Goal: Information Seeking & Learning: Learn about a topic

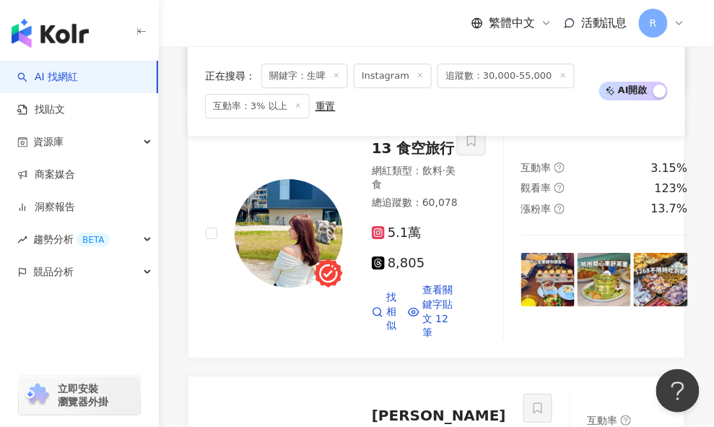
scroll to position [2167, 0]
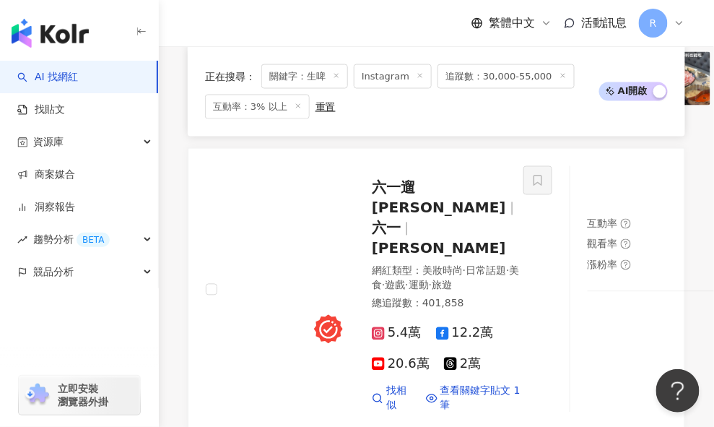
scroll to position [2851, 0]
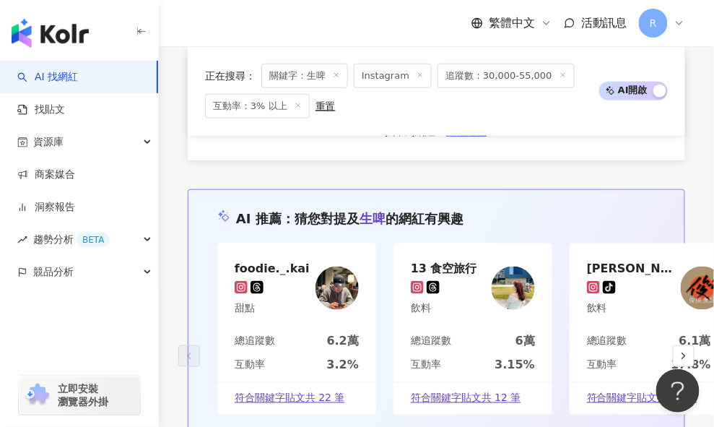
scroll to position [4100, 0]
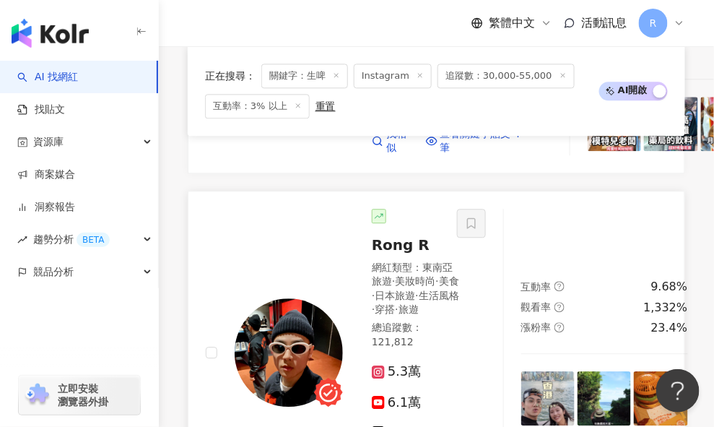
scroll to position [884, 0]
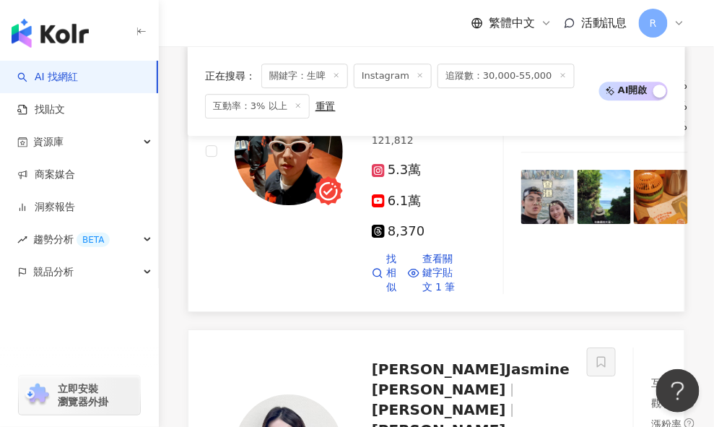
click at [313, 197] on img at bounding box center [289, 151] width 108 height 108
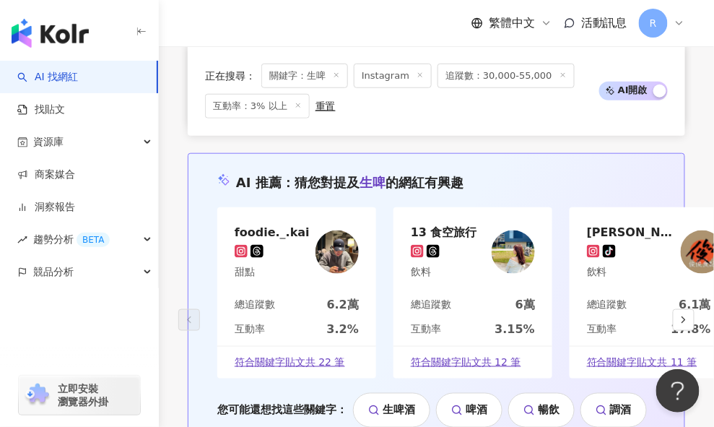
scroll to position [3812, 0]
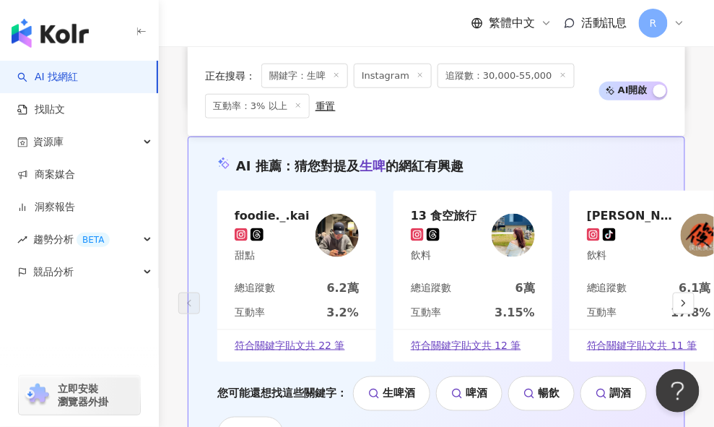
click at [495, 108] on div "上一頁 3 / 6 頁 下一頁 找不到網紅？ 回報建立" at bounding box center [436, 56] width 497 height 104
click at [492, 41] on span "下一頁" at bounding box center [493, 36] width 30 height 12
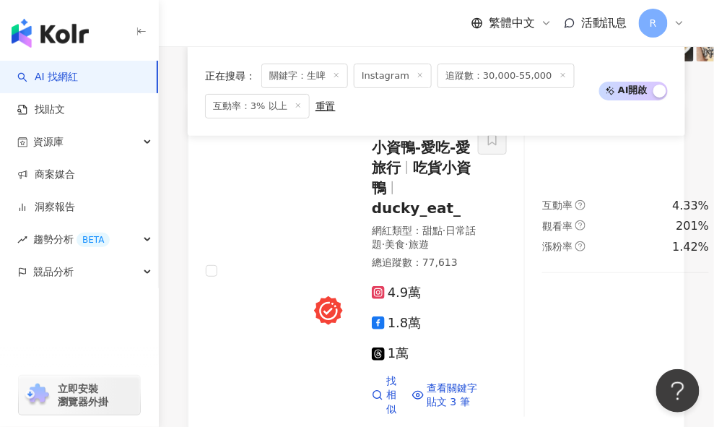
scroll to position [3765, 0]
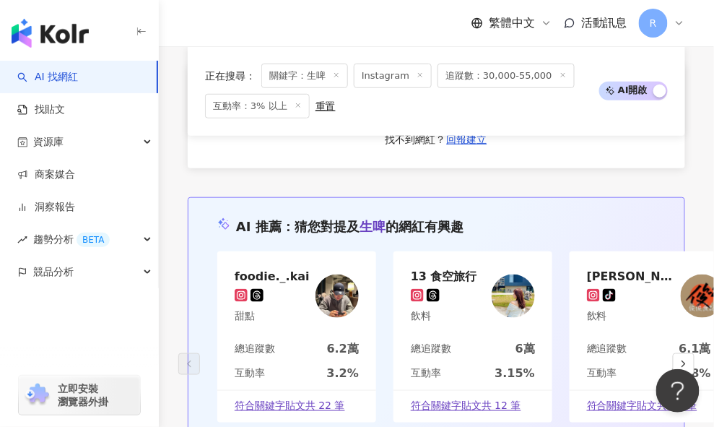
click at [510, 110] on button "下一頁" at bounding box center [493, 96] width 55 height 29
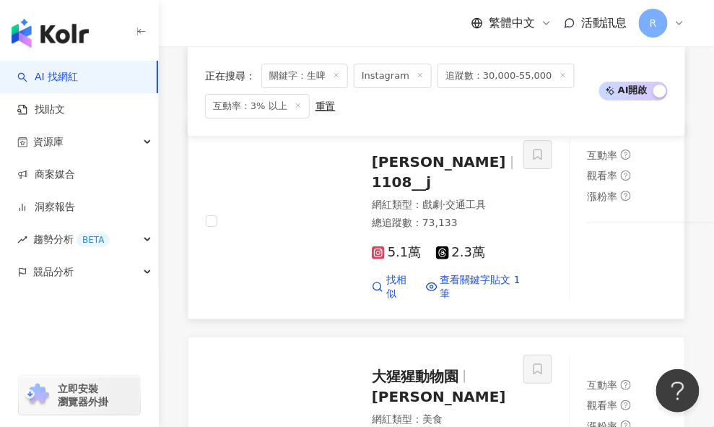
scroll to position [2082, 0]
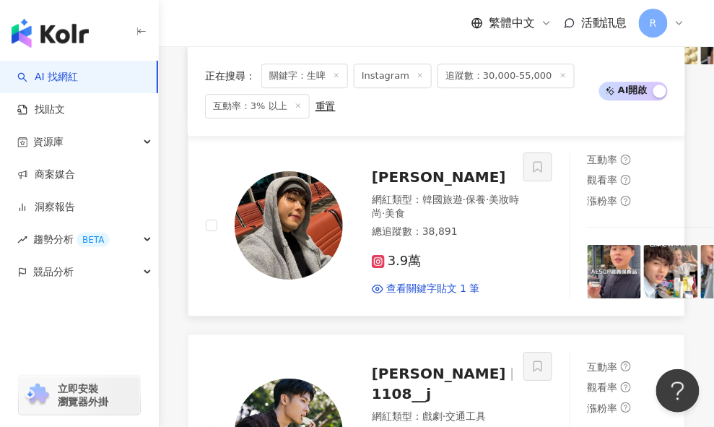
click at [297, 279] on img at bounding box center [289, 225] width 108 height 108
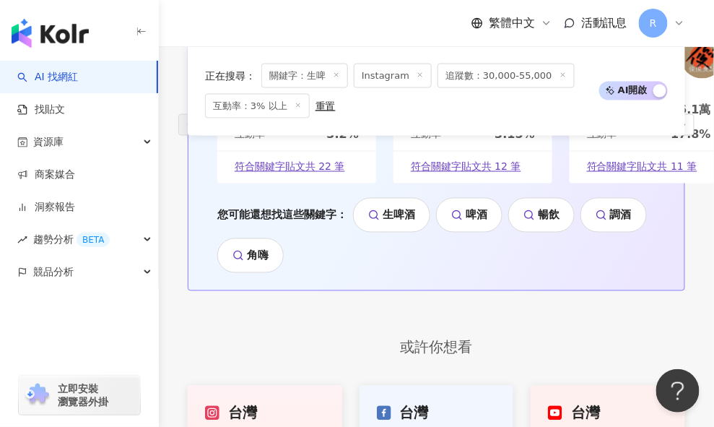
scroll to position [3978, 0]
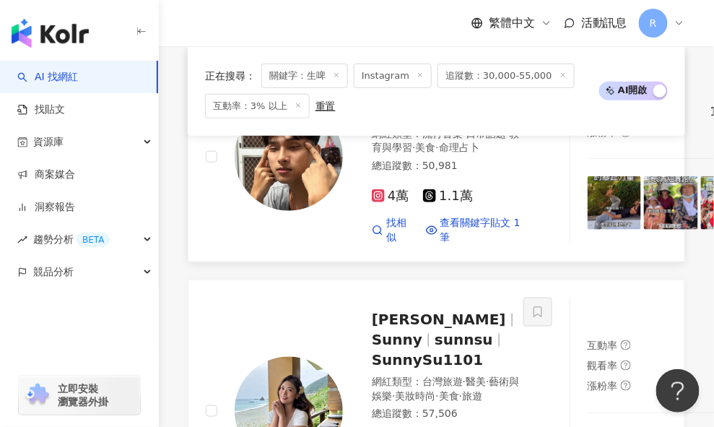
scroll to position [1412, 0]
click at [274, 211] on img at bounding box center [289, 157] width 108 height 108
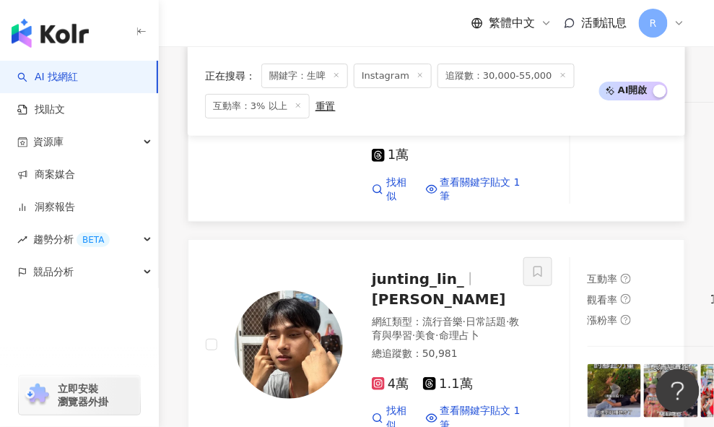
scroll to position [1114, 0]
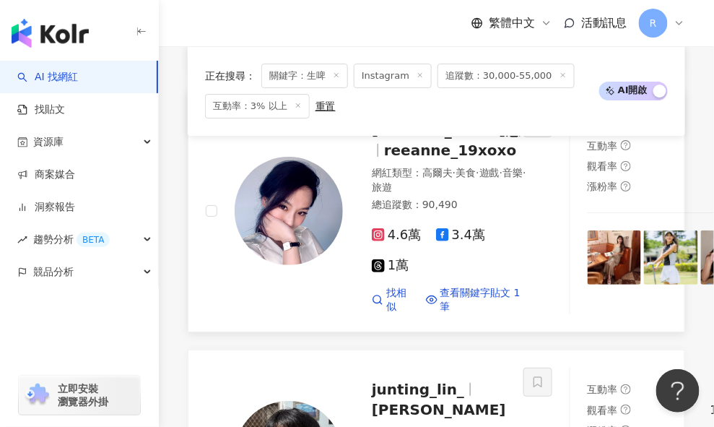
click at [523, 278] on div at bounding box center [537, 211] width 29 height 206
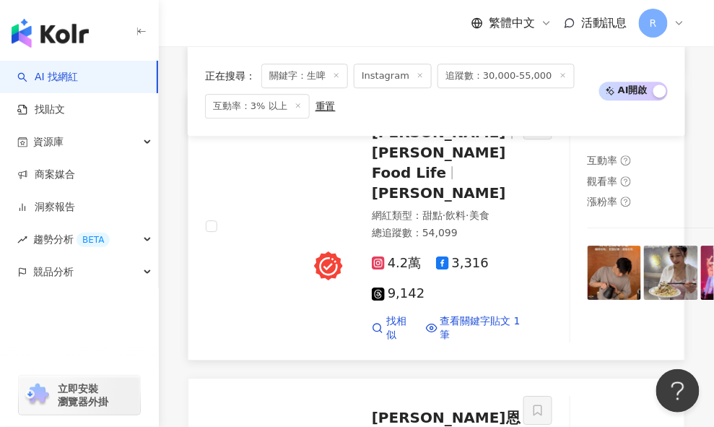
scroll to position [836, 0]
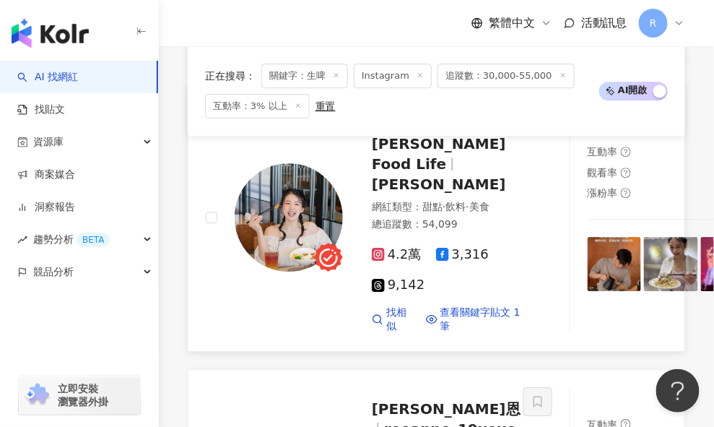
click at [588, 290] on img at bounding box center [614, 263] width 53 height 53
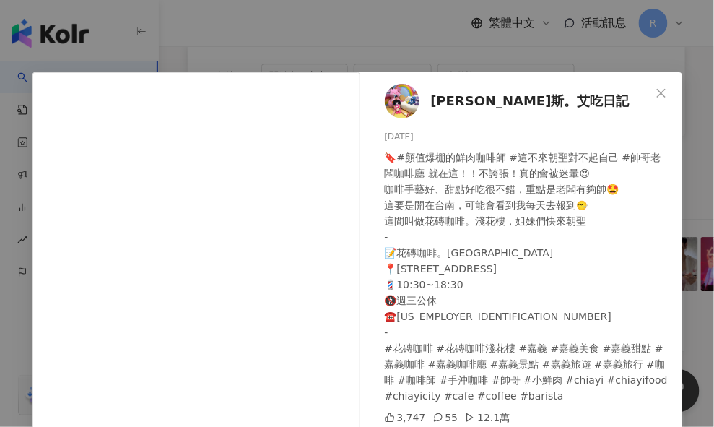
click at [441, 51] on div "艾瑪斯。艾吃日記 2025/8/15 🔖#顏值爆棚的鮮肉咖啡師 #這不來朝聖對不起自己 #帥哥老闆咖啡廳 就在這！！不誇張！真的會被迷暈😍 咖啡手藝好、甜點好…" at bounding box center [357, 213] width 714 height 427
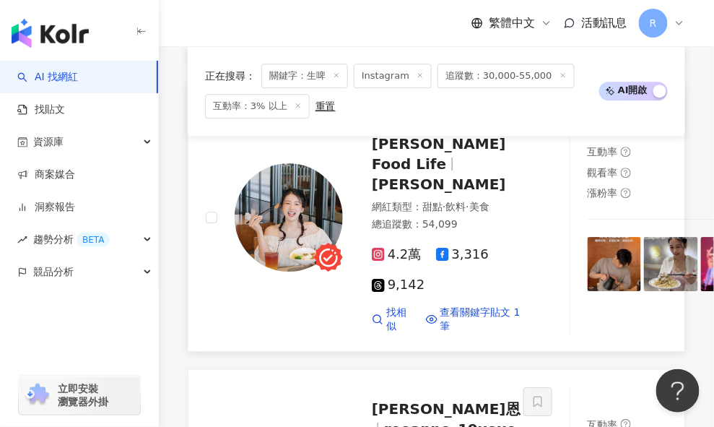
click at [314, 224] on img at bounding box center [289, 217] width 108 height 108
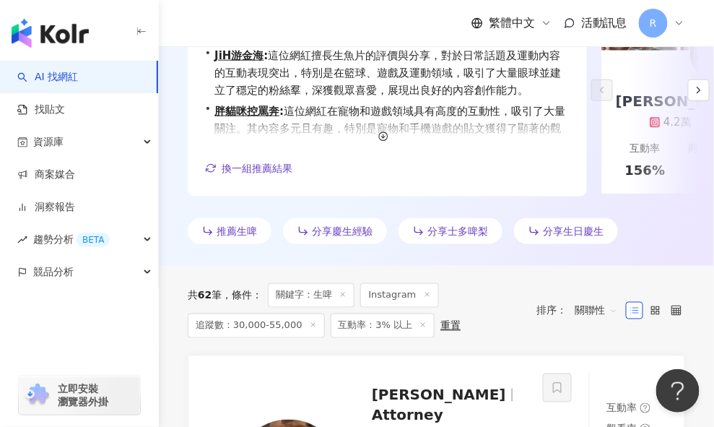
scroll to position [0, 0]
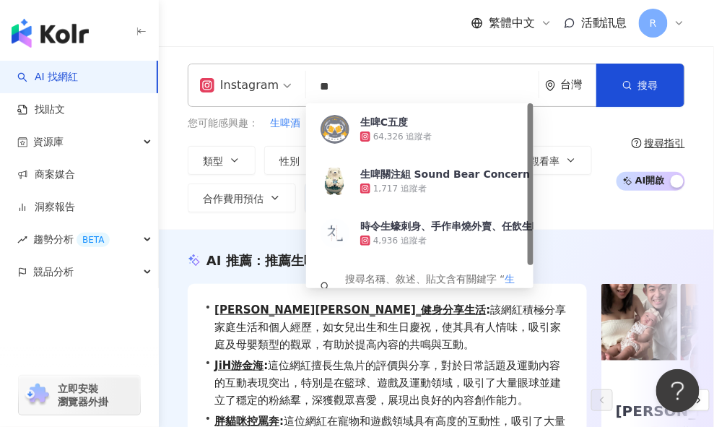
drag, startPoint x: 370, startPoint y: 88, endPoint x: 300, endPoint y: 83, distance: 69.5
click at [301, 84] on div "Instagram ** 台灣 搜尋 54eb1ed6-6aa0-4f3c-bc5b-f6223ef1fcb2 生啤C五度 64,326 追蹤者 生啤關注組 …" at bounding box center [436, 85] width 497 height 43
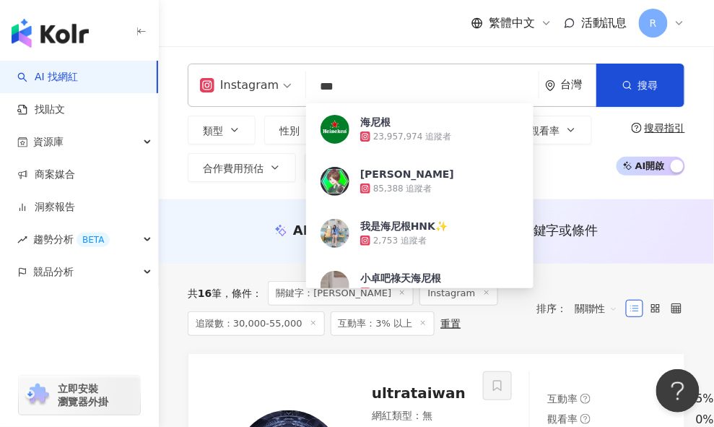
click at [376, 23] on div "繁體中文 活動訊息 R" at bounding box center [436, 23] width 497 height 46
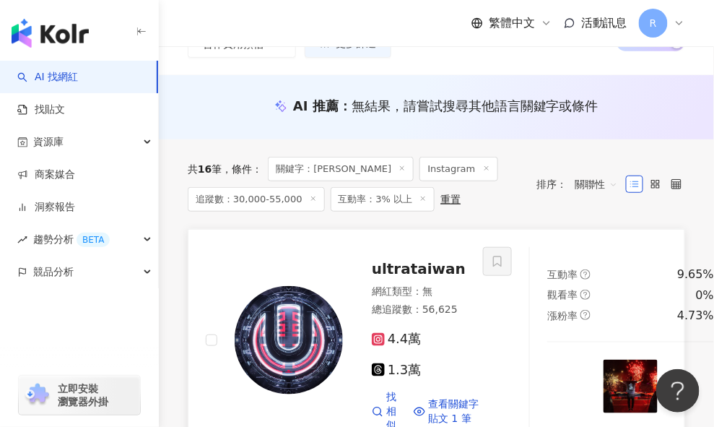
scroll to position [217, 0]
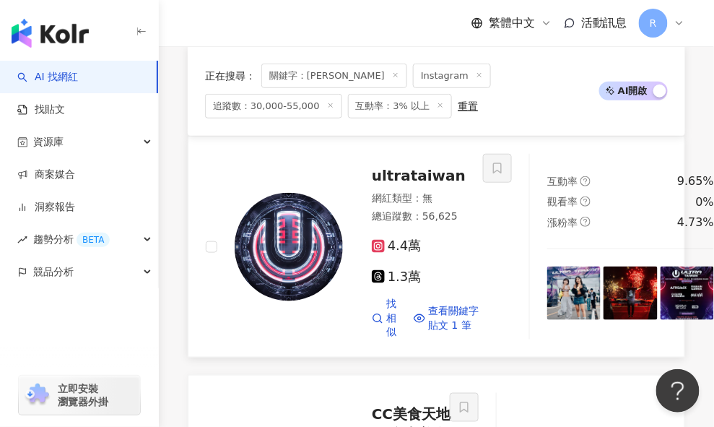
click at [487, 270] on div at bounding box center [497, 246] width 29 height 185
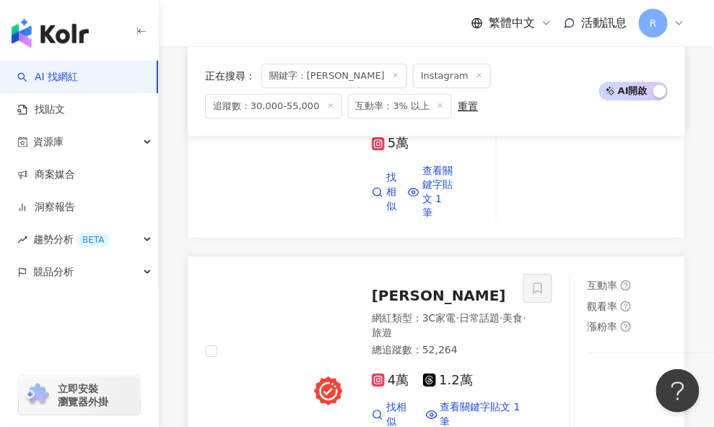
scroll to position [977, 0]
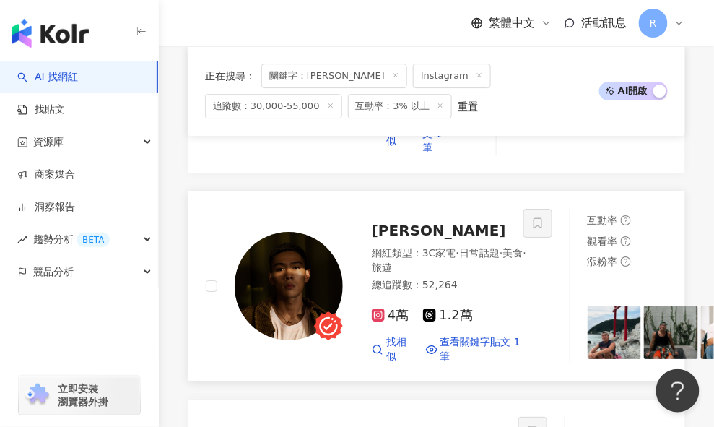
click at [701, 305] on img at bounding box center [727, 331] width 53 height 53
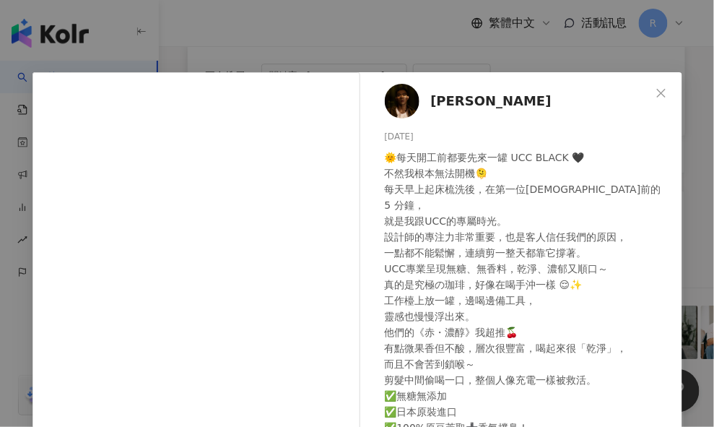
click at [563, 47] on div "Erik Huang 2025/7/21 🌞每天開工前都要先來一罐 UCC BLACK 🖤 不然我根本無法開機🫠 每天早上起床梳洗後，在第一位客人前的 5 分…" at bounding box center [357, 213] width 714 height 427
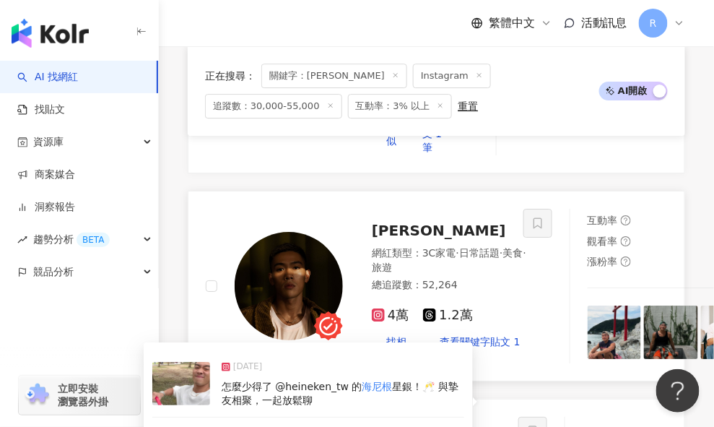
click at [346, 380] on span "星銀！🥂 與摯友相聚，一起放鬆聊" at bounding box center [340, 393] width 237 height 26
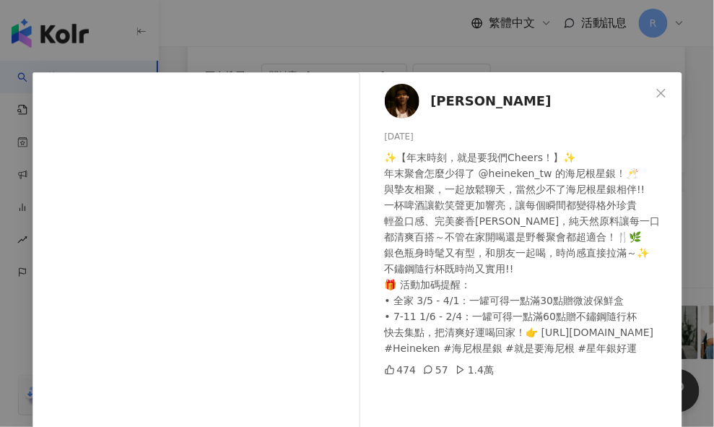
click at [512, 39] on div "Erik Huang 2025/1/16 ✨【年末時刻，就是要我們Cheers！】✨ 年末聚會怎麼少得了 @heineken_tw 的海尼根星銀！🥂 與摯友相…" at bounding box center [357, 213] width 714 height 427
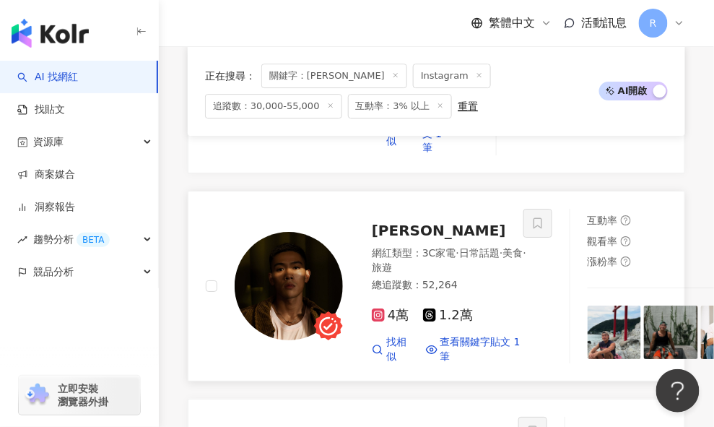
click at [318, 233] on img at bounding box center [289, 286] width 108 height 108
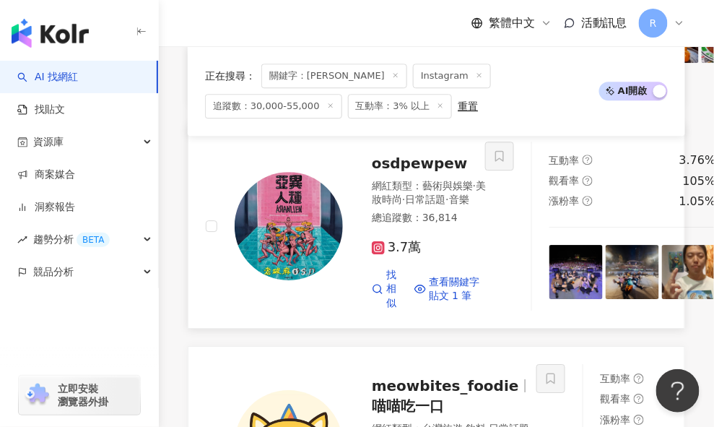
scroll to position [2035, 0]
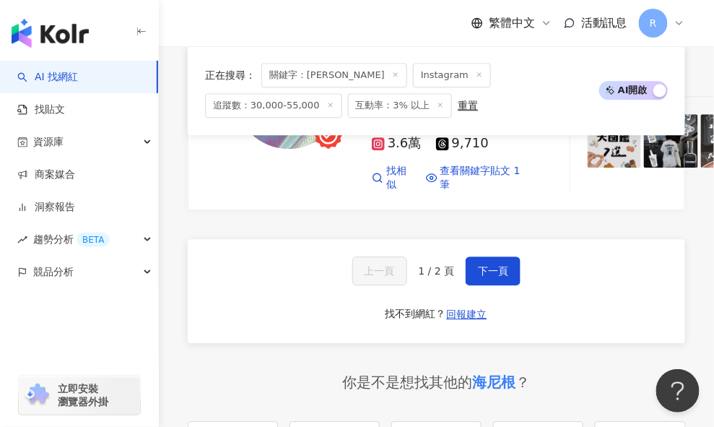
scroll to position [3192, 0]
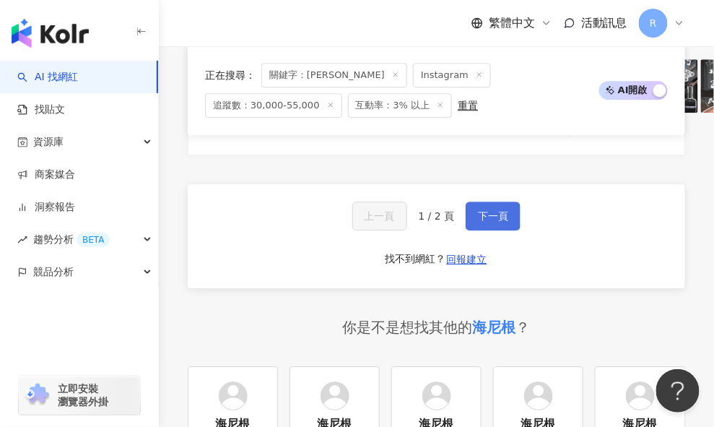
click at [477, 230] on button "下一頁" at bounding box center [493, 215] width 55 height 29
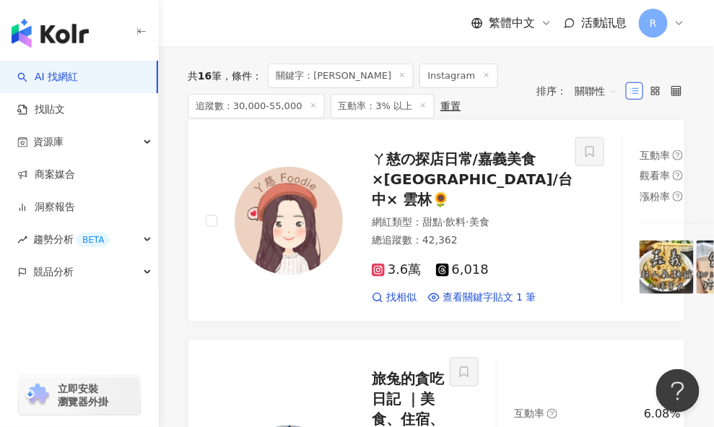
scroll to position [0, 0]
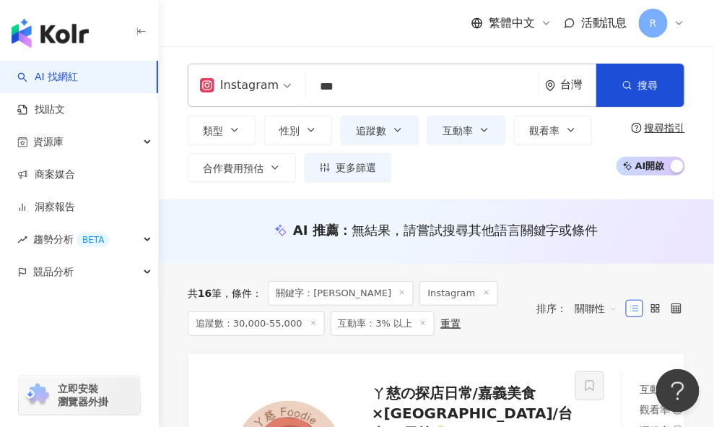
click at [391, 90] on input "***" at bounding box center [422, 86] width 221 height 27
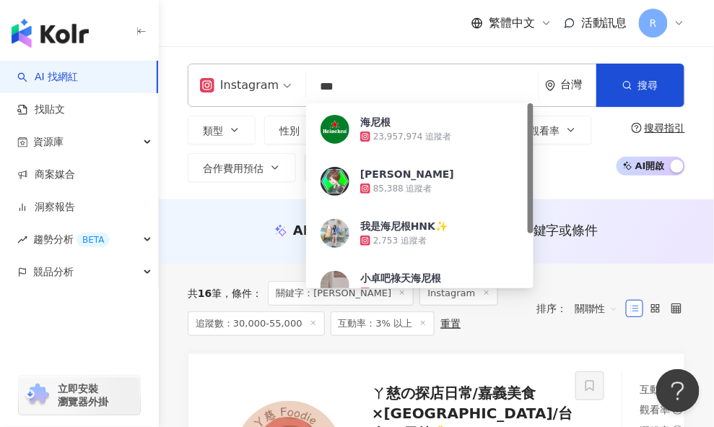
drag, startPoint x: 367, startPoint y: 89, endPoint x: 282, endPoint y: 88, distance: 85.2
click at [282, 88] on div "Instagram *** 台灣 搜尋 8bc794a1-27b3-433b-9f27-37ede29c0db8 海尼根 23,957,974 追蹤者 海尼根…" at bounding box center [436, 85] width 497 height 43
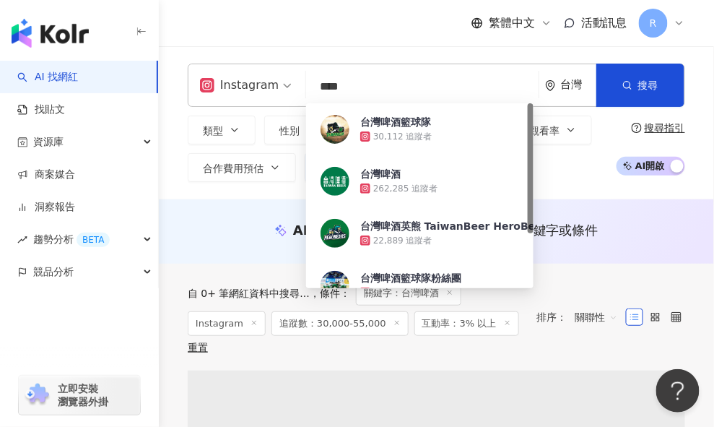
type input "****"
click at [336, 22] on div "繁體中文 活動訊息 R" at bounding box center [436, 23] width 497 height 46
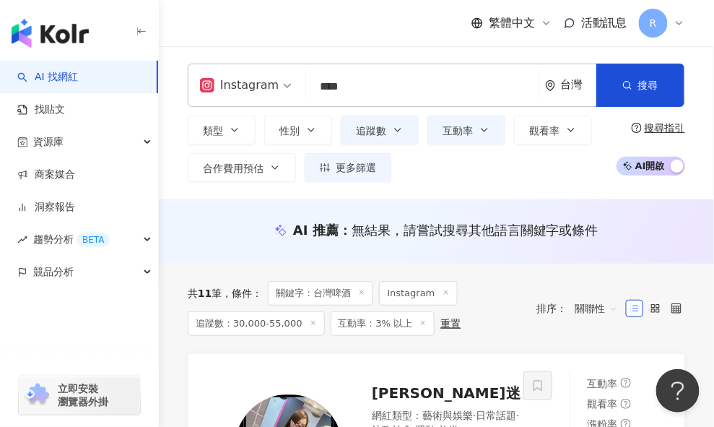
click at [418, 25] on div "繁體中文 活動訊息 R" at bounding box center [436, 23] width 497 height 46
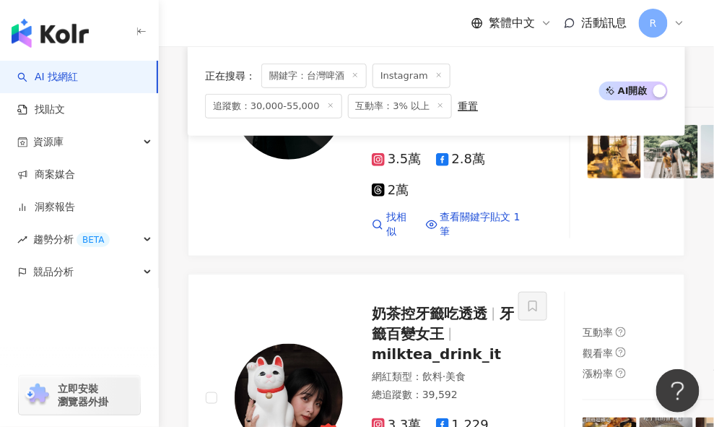
scroll to position [1342, 0]
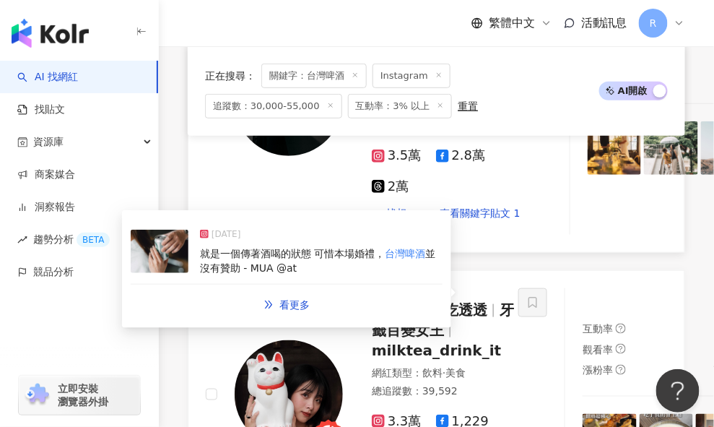
click at [385, 259] on mark "台灣啤酒" at bounding box center [405, 254] width 40 height 12
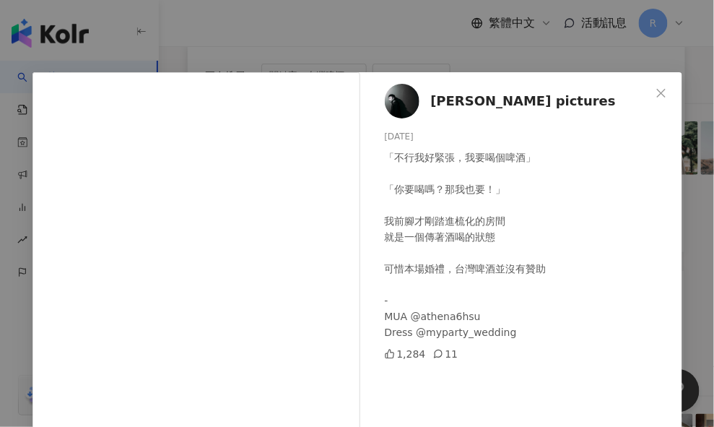
click at [385, 43] on div "TaoTzu Chang's pictures 2024/9/23 「不行我好緊張，我要喝個啤酒」 「你要喝嗎？那我也要！」 我前腳才剛踏進梳化的房間 就是一…" at bounding box center [357, 213] width 714 height 427
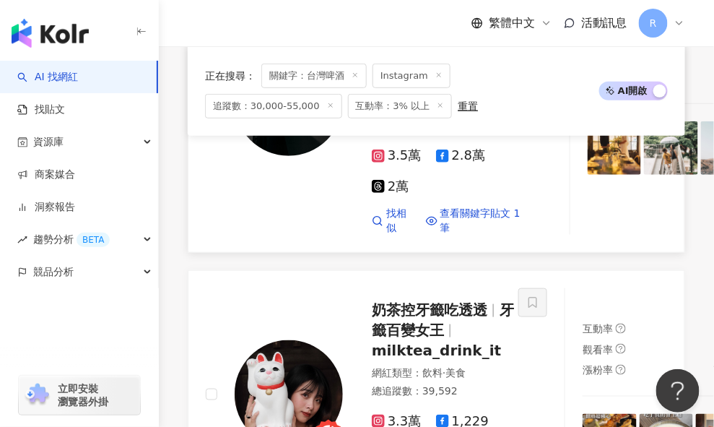
click at [287, 156] on img at bounding box center [289, 102] width 108 height 108
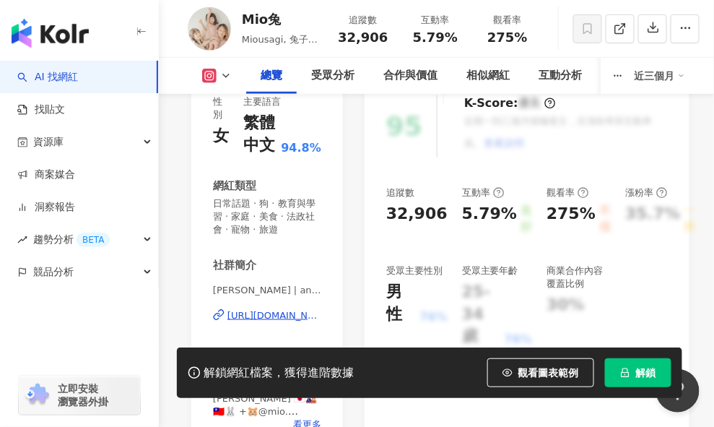
click at [219, 289] on span "佐藤 安 | an.sato" at bounding box center [267, 290] width 108 height 13
click at [290, 292] on span "佐藤 安 | an.sato" at bounding box center [267, 290] width 108 height 13
copy span "佐藤 安 | an.sato"
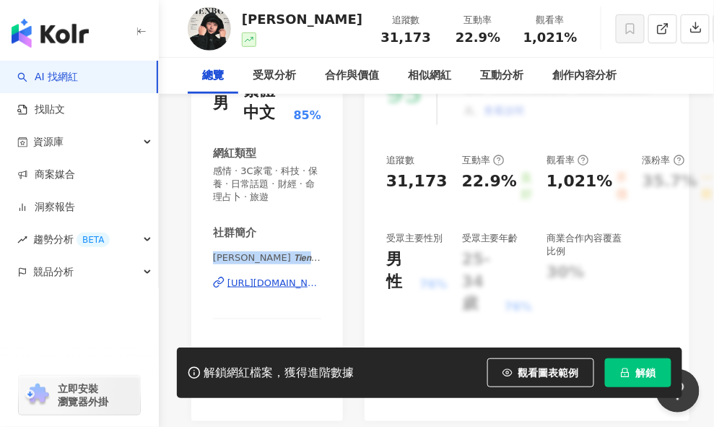
drag, startPoint x: 216, startPoint y: 260, endPoint x: 317, endPoint y: 260, distance: 101.0
click at [317, 260] on span "小田博一 𝙏𝙞𝙚𝙣 𝙃𝙖𝙤 𝘾𝙝𝙚𝙣 | tienboy.ig" at bounding box center [267, 257] width 108 height 13
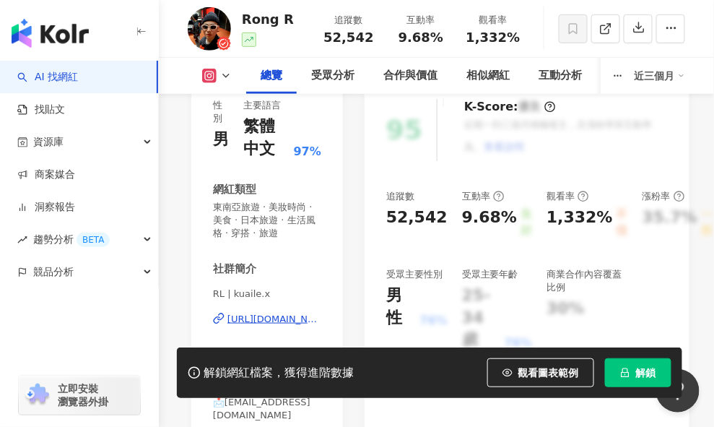
scroll to position [191, 0]
drag, startPoint x: 211, startPoint y: 292, endPoint x: 272, endPoint y: 293, distance: 61.4
click at [271, 293] on div "性別 男 主要語言 繁體中文 97% 網紅類型 東南亞旅遊 · 美妝時尚 · 美食 · 日本旅遊 · 生活風格 · 穿搭 · 旅遊 社群簡介 RL | kua…" at bounding box center [267, 263] width 152 height 359
copy span "RL | kuaile.x"
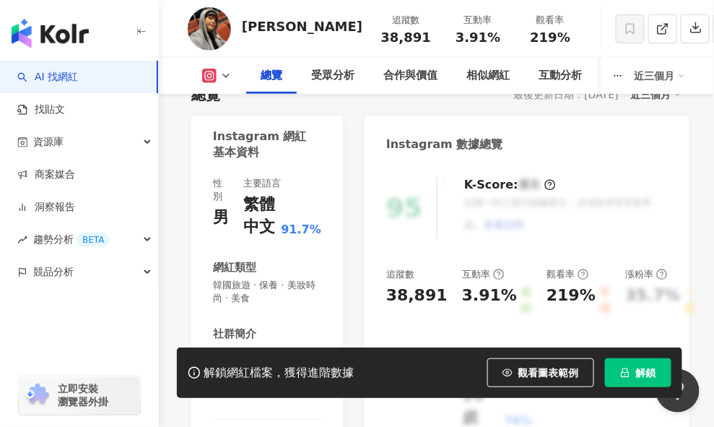
scroll to position [203, 0]
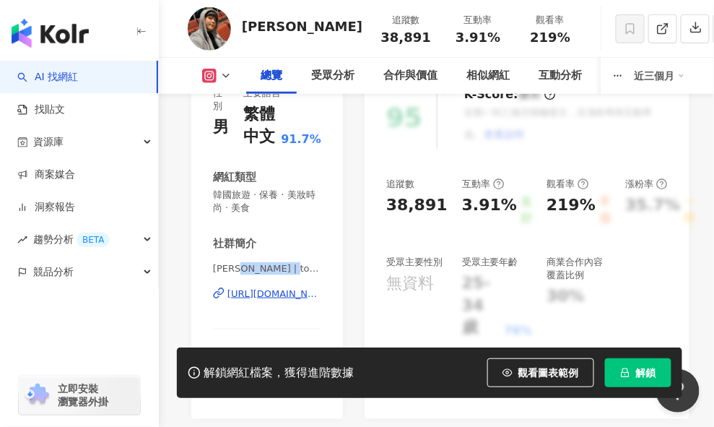
drag, startPoint x: 248, startPoint y: 269, endPoint x: 313, endPoint y: 266, distance: 65.1
click at [313, 266] on span "東尼朱 | tonychu_kr" at bounding box center [267, 268] width 108 height 13
copy span "tonychu_kr"
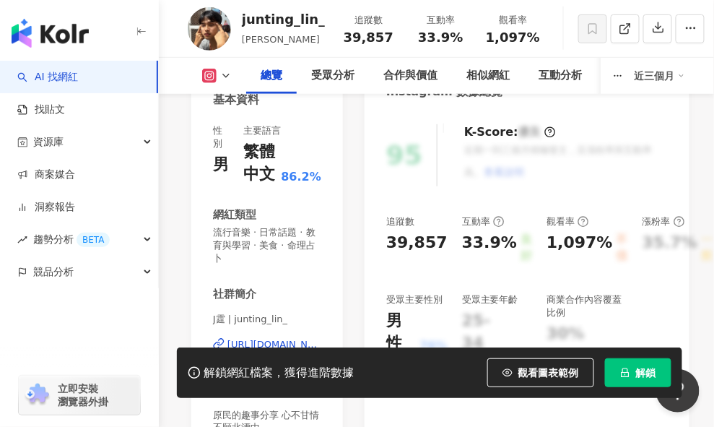
scroll to position [244, 0]
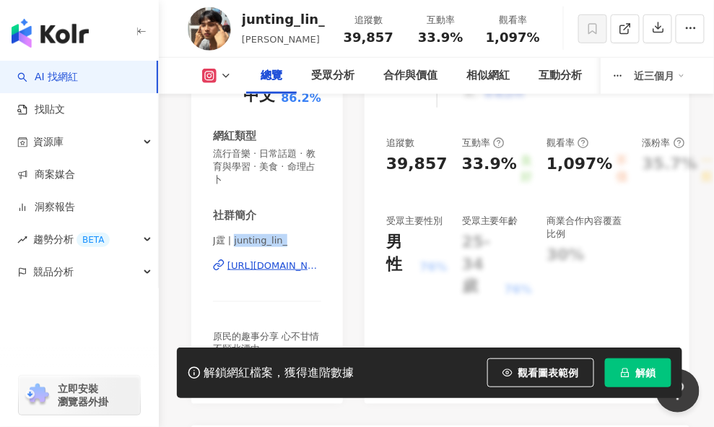
drag, startPoint x: 234, startPoint y: 243, endPoint x: 307, endPoint y: 243, distance: 73.6
click at [307, 243] on span "J霆 | junting_lin_" at bounding box center [267, 240] width 108 height 13
copy span "junting_lin_"
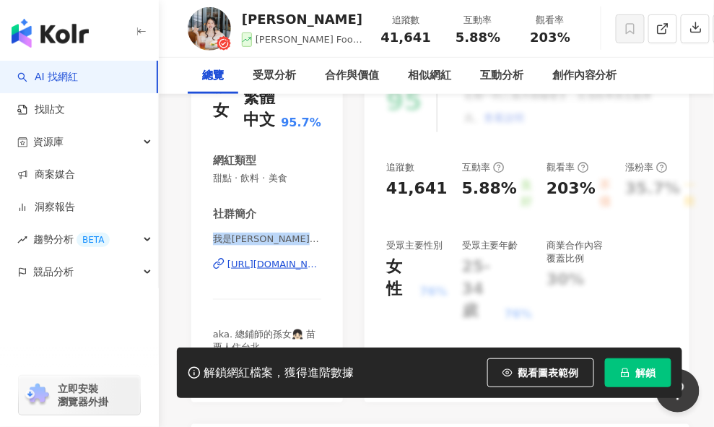
scroll to position [219, 0]
click at [288, 239] on span "我是邱喜 Chelsea | chelseafoodlife" at bounding box center [267, 238] width 108 height 13
drag, startPoint x: 287, startPoint y: 238, endPoint x: 196, endPoint y: 233, distance: 91.1
click at [196, 233] on div "性別 女 主要語言 繁體中文 95.7% 網紅類型 甜點 · 飲料 · 美食 社群簡介 我是邱喜 Chelsea | chelseafoodlife http…" at bounding box center [267, 229] width 152 height 346
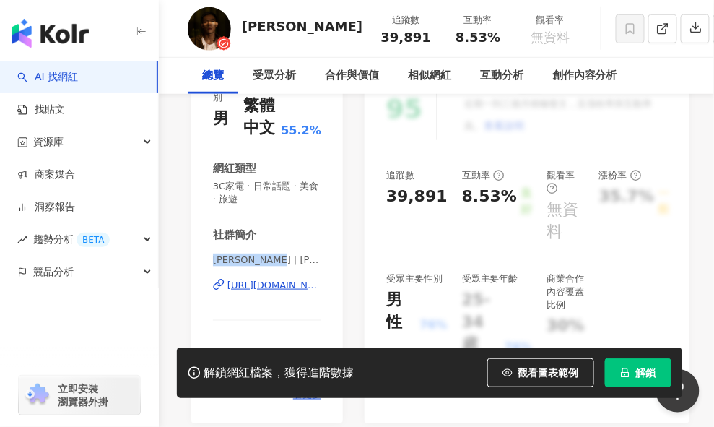
scroll to position [211, 0]
click at [261, 259] on span "[PERSON_NAME] | [PERSON_NAME]" at bounding box center [267, 259] width 108 height 13
